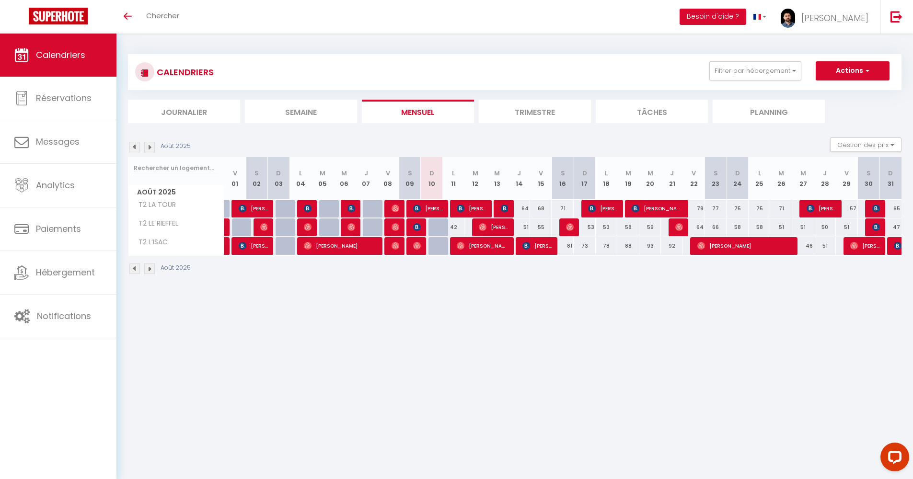
click at [414, 247] on img at bounding box center [417, 246] width 8 height 8
select select "OK"
select select "1"
select select "0"
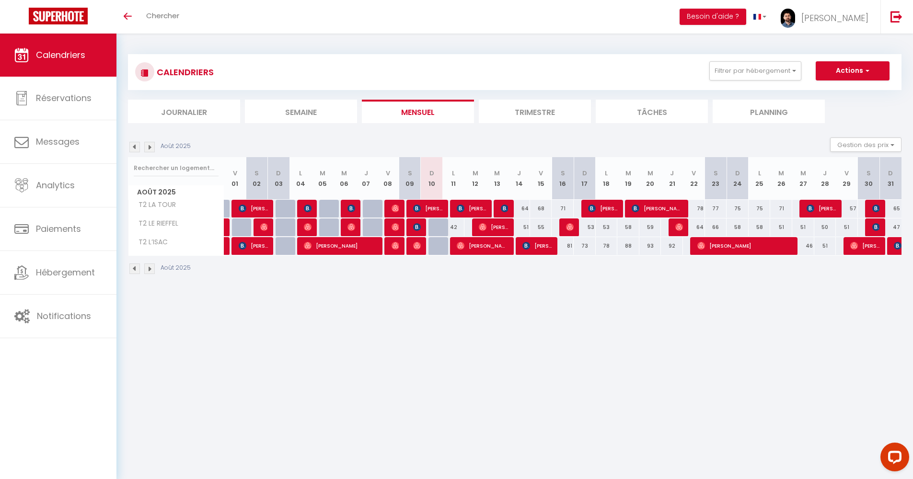
select select "1"
select select
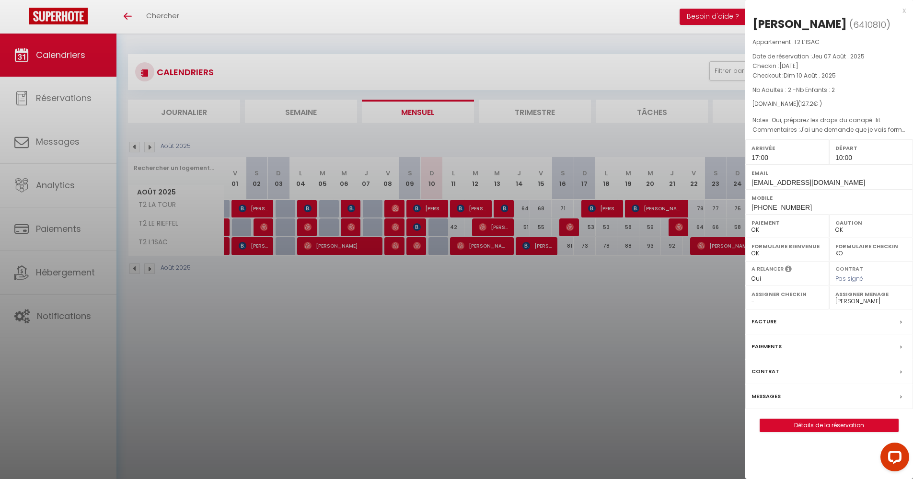
click at [413, 229] on div at bounding box center [456, 239] width 913 height 479
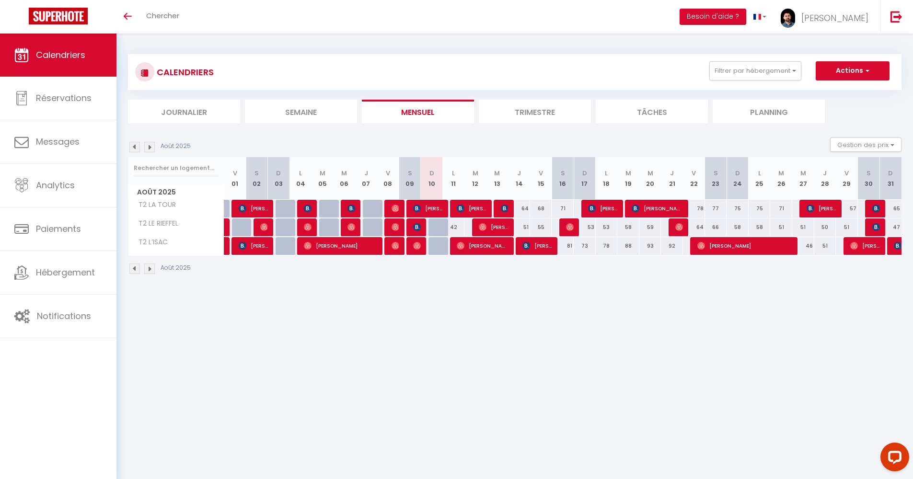
click at [415, 226] on img at bounding box center [417, 227] width 8 height 8
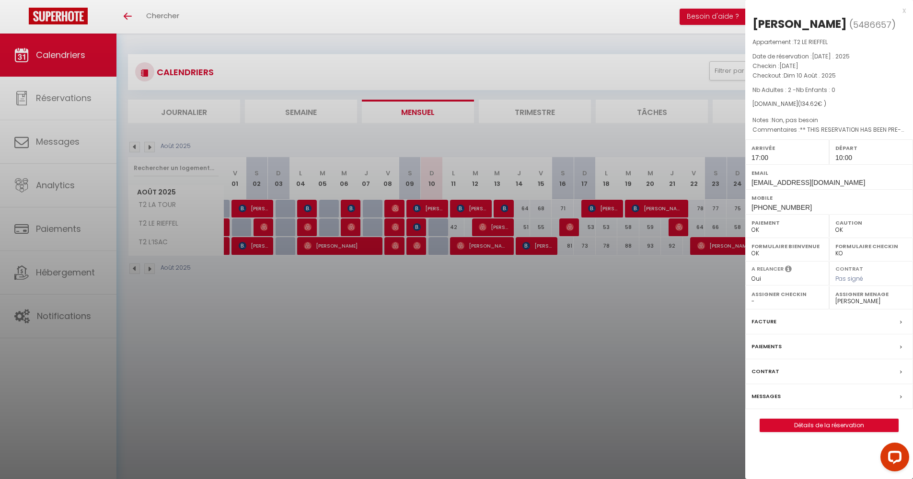
click at [422, 292] on div at bounding box center [456, 239] width 913 height 479
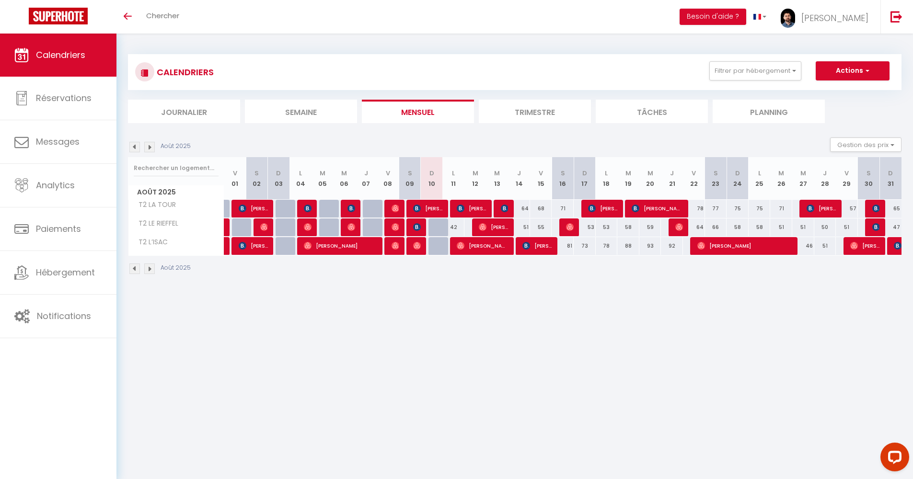
click at [428, 209] on span "[PERSON_NAME] BIGOU" at bounding box center [427, 208] width 29 height 18
select select "34353"
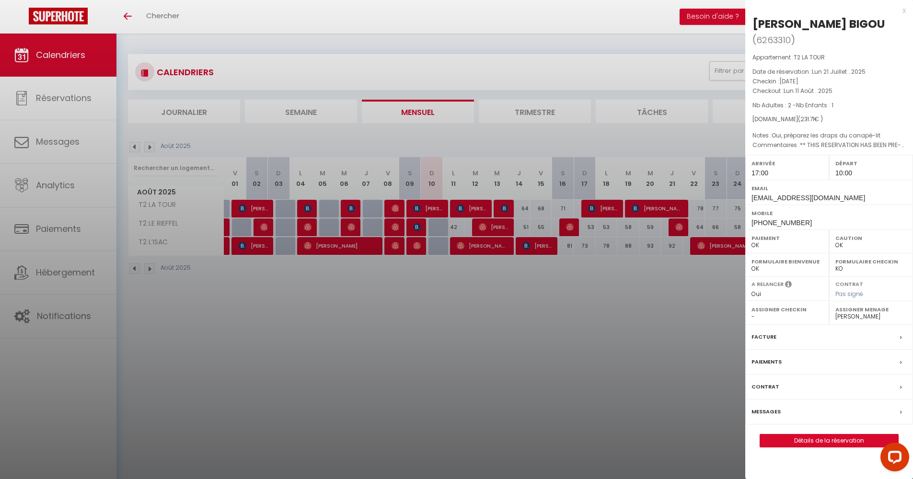
click at [754, 411] on label "Messages" at bounding box center [765, 412] width 29 height 10
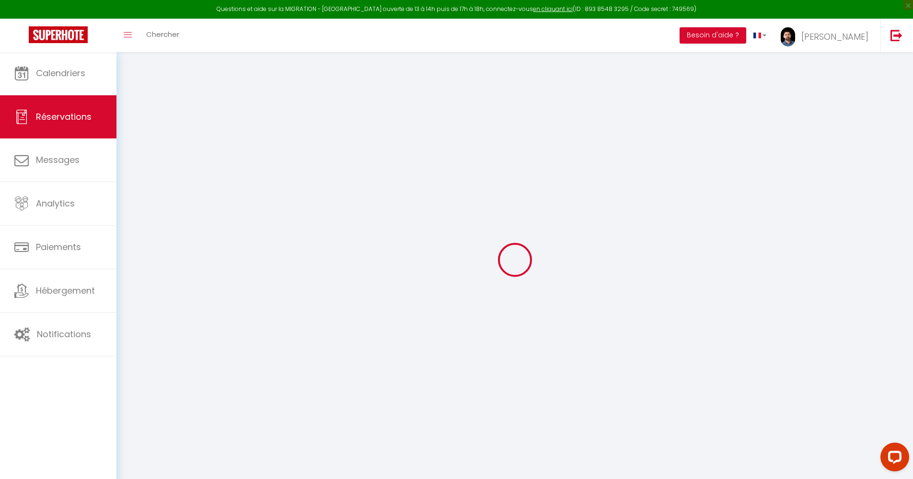
select select
checkbox input "false"
select index
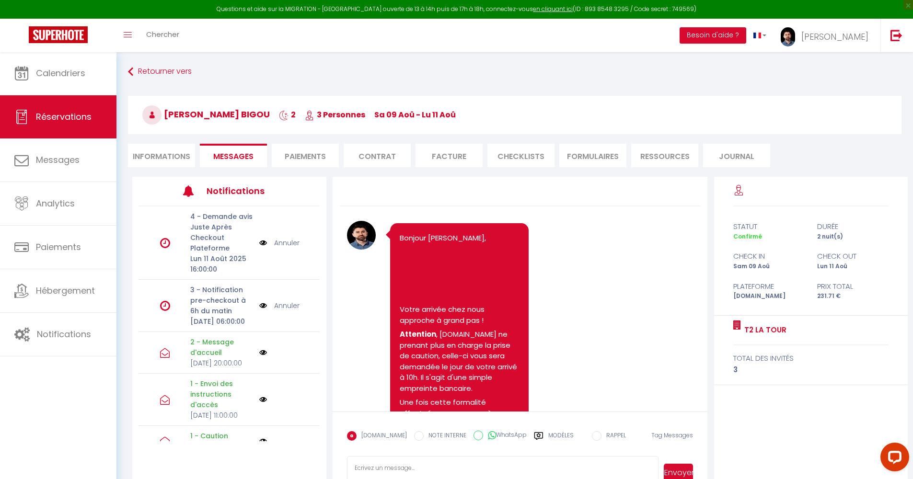
scroll to position [4052, 0]
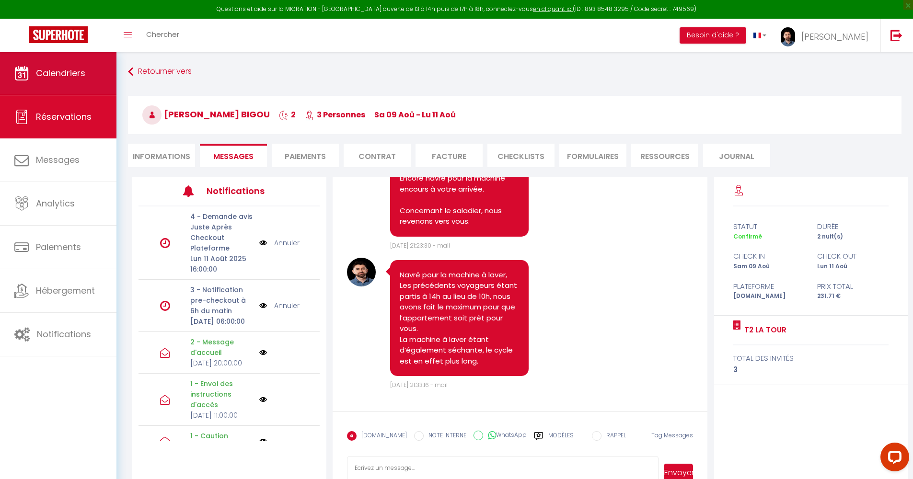
click at [52, 78] on span "Calendriers" at bounding box center [60, 73] width 49 height 12
